Goal: Check status: Check status

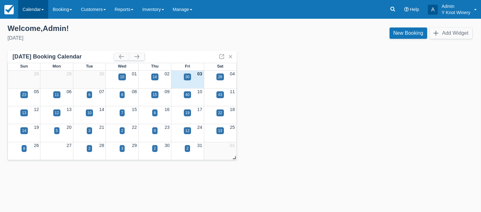
click at [39, 8] on link "Calendar" at bounding box center [33, 9] width 30 height 19
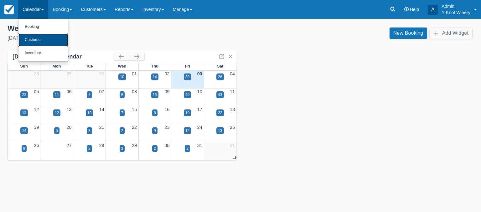
click at [39, 41] on link "Customer" at bounding box center [42, 40] width 49 height 13
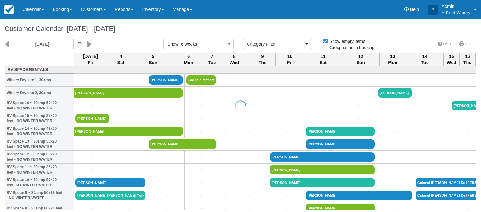
select select
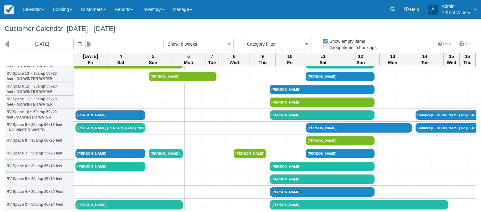
scroll to position [71, 0]
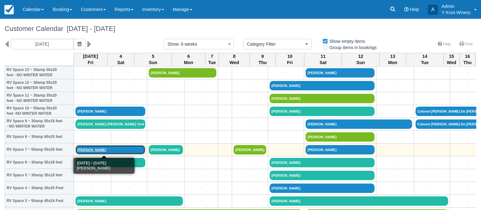
click at [91, 148] on link "[PERSON_NAME]" at bounding box center [110, 149] width 70 height 9
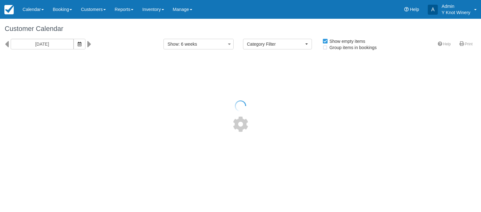
select select
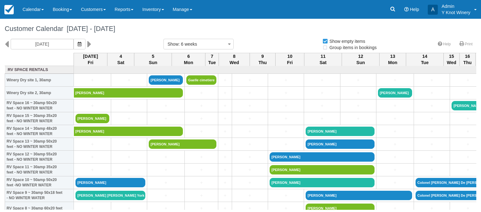
select select
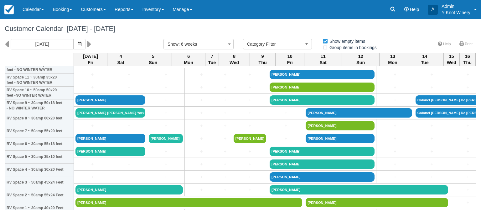
scroll to position [95, 0]
